Goal: Task Accomplishment & Management: Complete application form

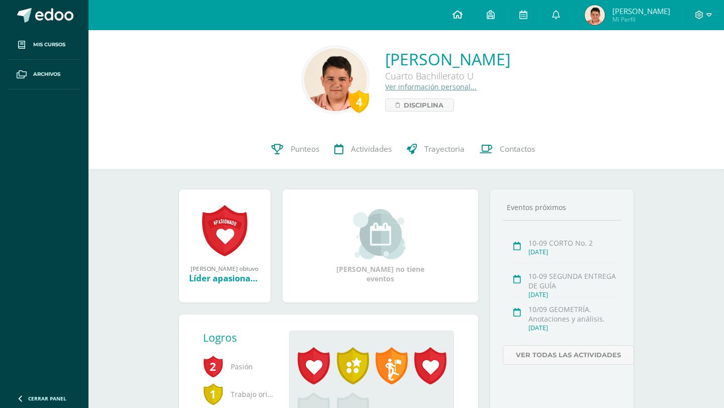
click at [470, 23] on link at bounding box center [457, 15] width 34 height 30
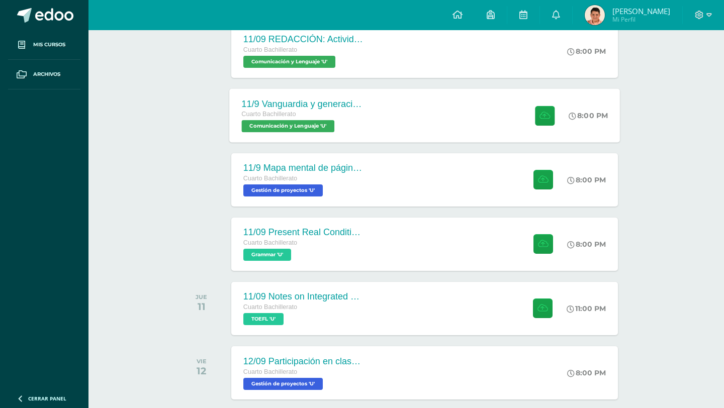
scroll to position [303, 0]
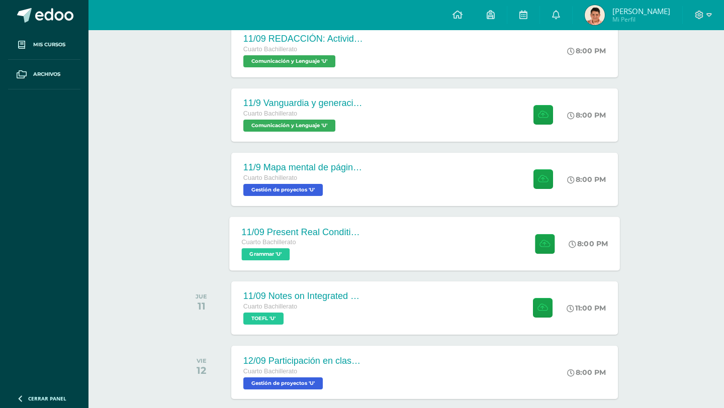
click at [404, 232] on div "11/09 Present Real Conditional Exercise Cuarto Bachillerato Grammar 'U' 8:00 PM…" at bounding box center [424, 244] width 391 height 54
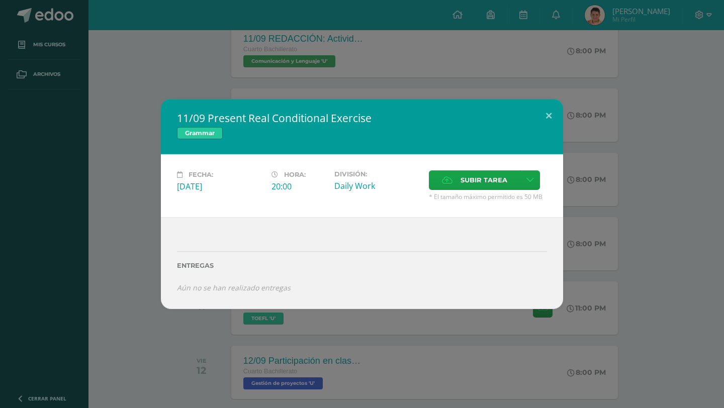
click at [523, 114] on h2 "11/09 Present Real Conditional Exercise" at bounding box center [362, 118] width 370 height 14
click at [546, 122] on button at bounding box center [548, 116] width 29 height 34
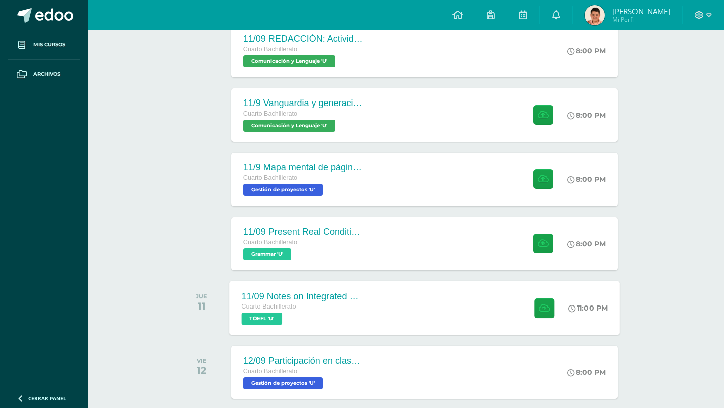
click at [361, 298] on div "11/09 Notes on Integrated Writing" at bounding box center [302, 296] width 122 height 11
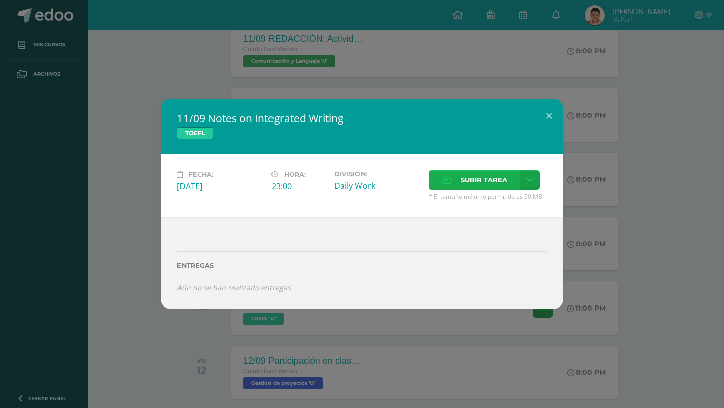
click at [470, 178] on span "Subir tarea" at bounding box center [484, 180] width 47 height 19
click at [0, 0] on input "Subir tarea" at bounding box center [0, 0] width 0 height 0
click at [550, 119] on button at bounding box center [548, 116] width 29 height 34
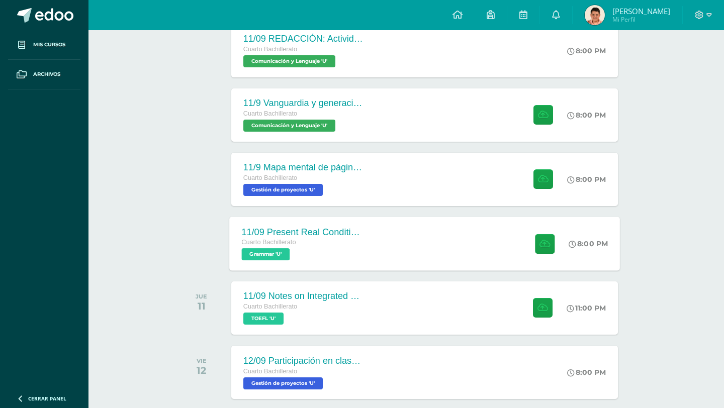
click at [385, 241] on div "11/09 Present Real Conditional Exercise Cuarto Bachillerato Grammar 'U' 8:00 PM…" at bounding box center [424, 244] width 391 height 54
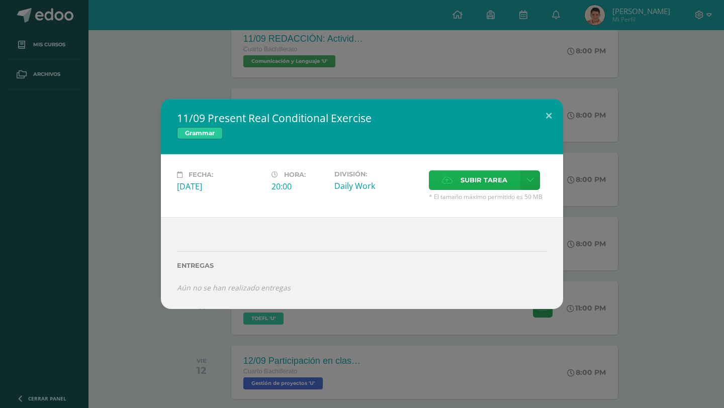
click at [485, 177] on span "Subir tarea" at bounding box center [484, 180] width 47 height 19
click at [0, 0] on input "Subir tarea" at bounding box center [0, 0] width 0 height 0
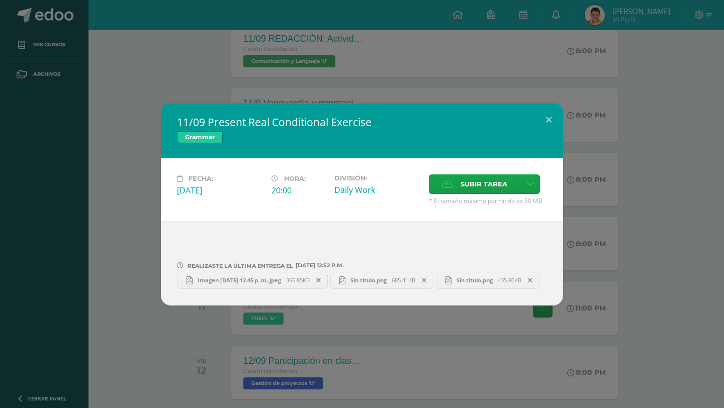
click at [310, 272] on link "Imagen [DATE] 12.45 p. m..jpeg 366.85KB" at bounding box center [252, 280] width 151 height 17
click at [321, 277] on icon at bounding box center [318, 280] width 5 height 7
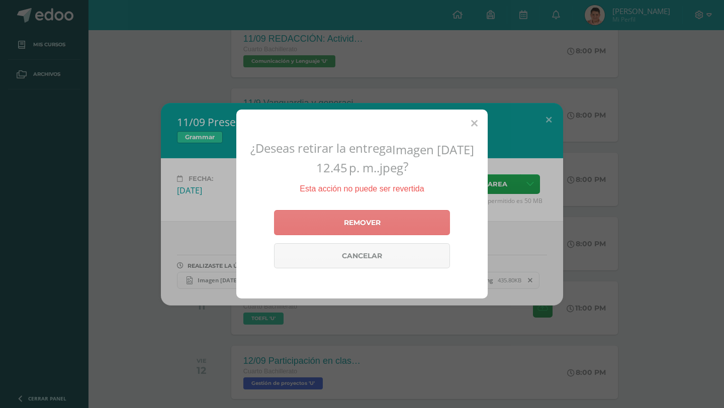
click at [352, 223] on link "Remover" at bounding box center [362, 222] width 176 height 25
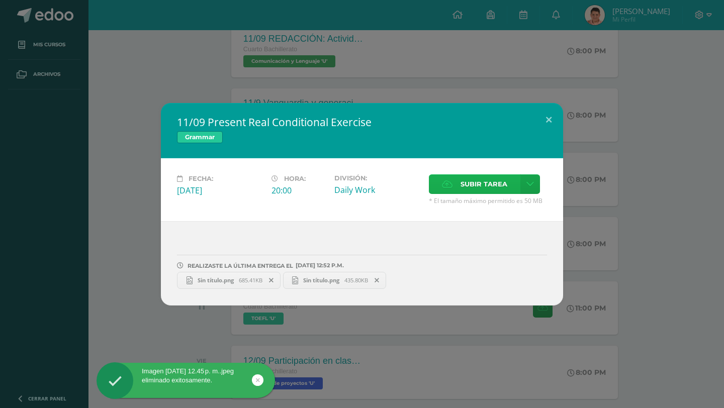
click at [500, 187] on span "Subir tarea" at bounding box center [484, 184] width 47 height 19
click at [0, 0] on input "Subir tarea" at bounding box center [0, 0] width 0 height 0
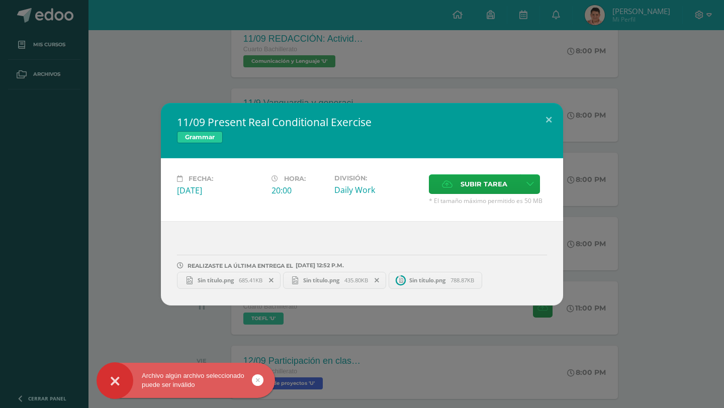
click at [338, 281] on span "Sin título.png" at bounding box center [321, 281] width 46 height 8
